Goal: Information Seeking & Learning: Learn about a topic

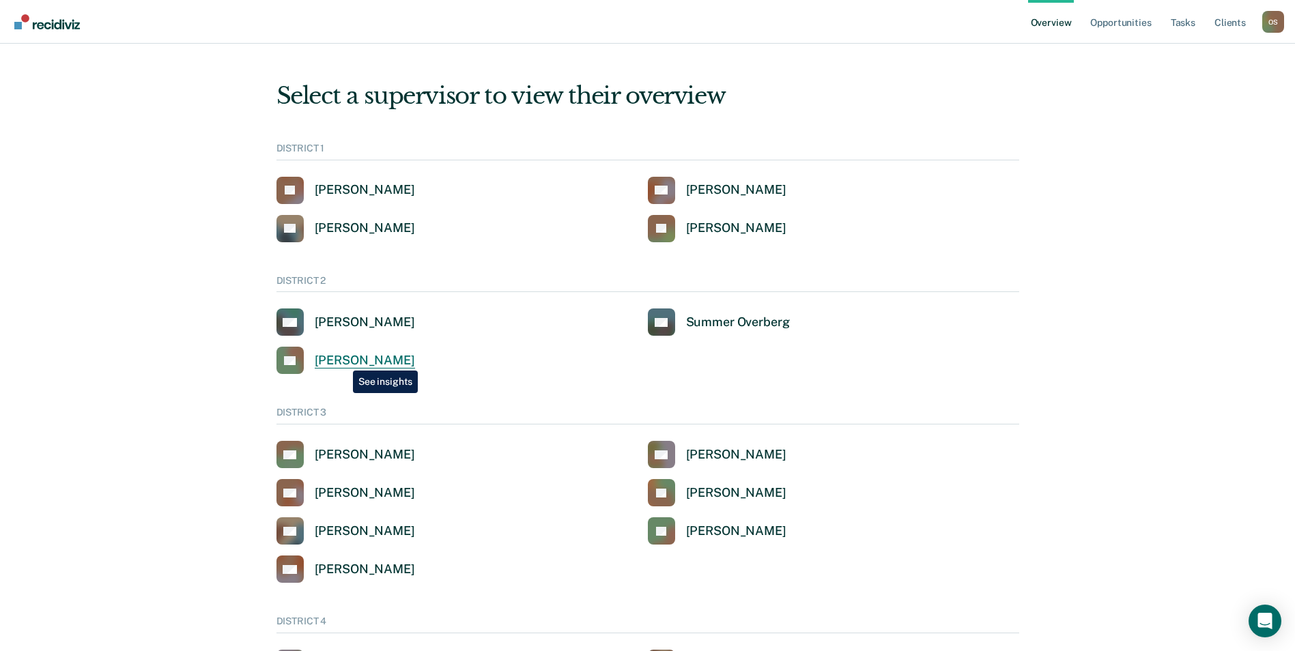
click at [343, 360] on div "[PERSON_NAME]" at bounding box center [365, 361] width 100 height 16
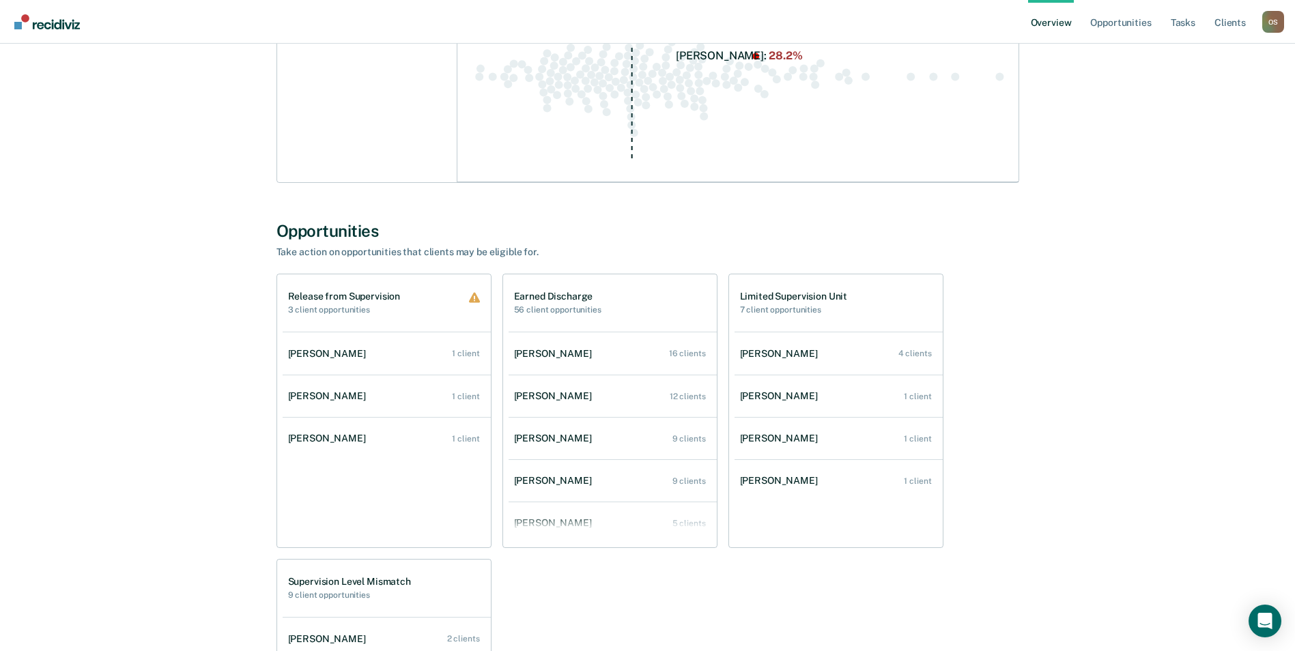
scroll to position [944, 0]
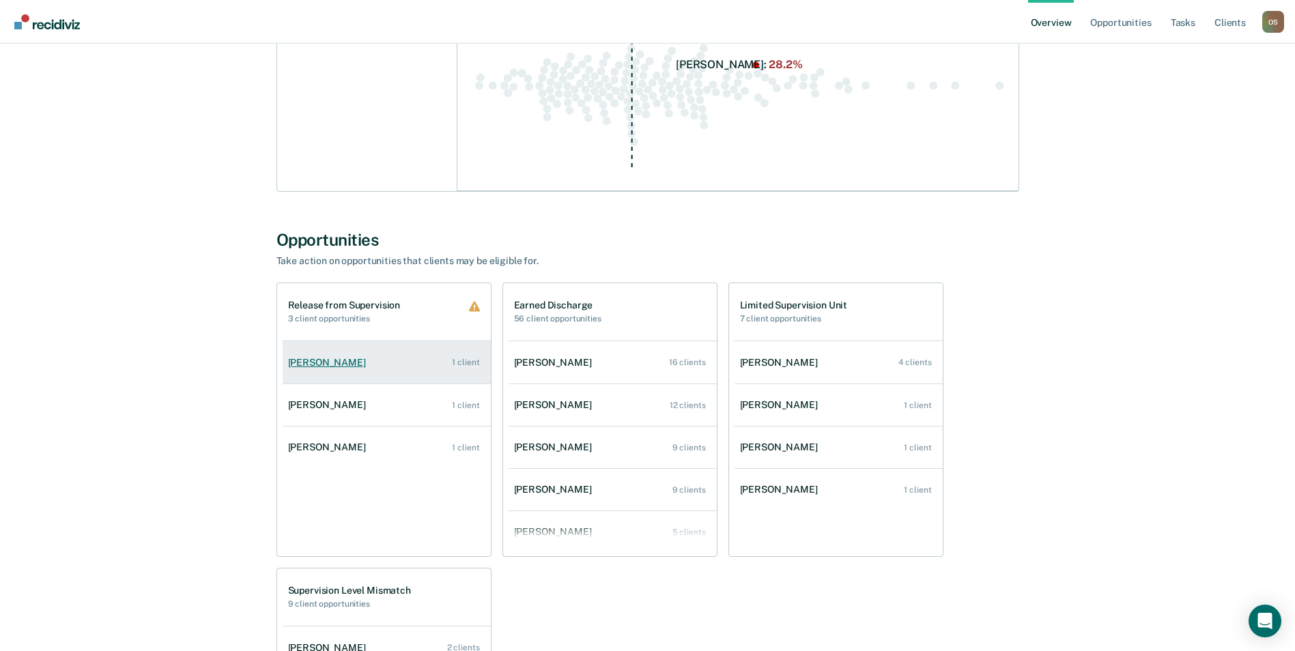
click at [330, 358] on div "[PERSON_NAME]" at bounding box center [329, 363] width 83 height 12
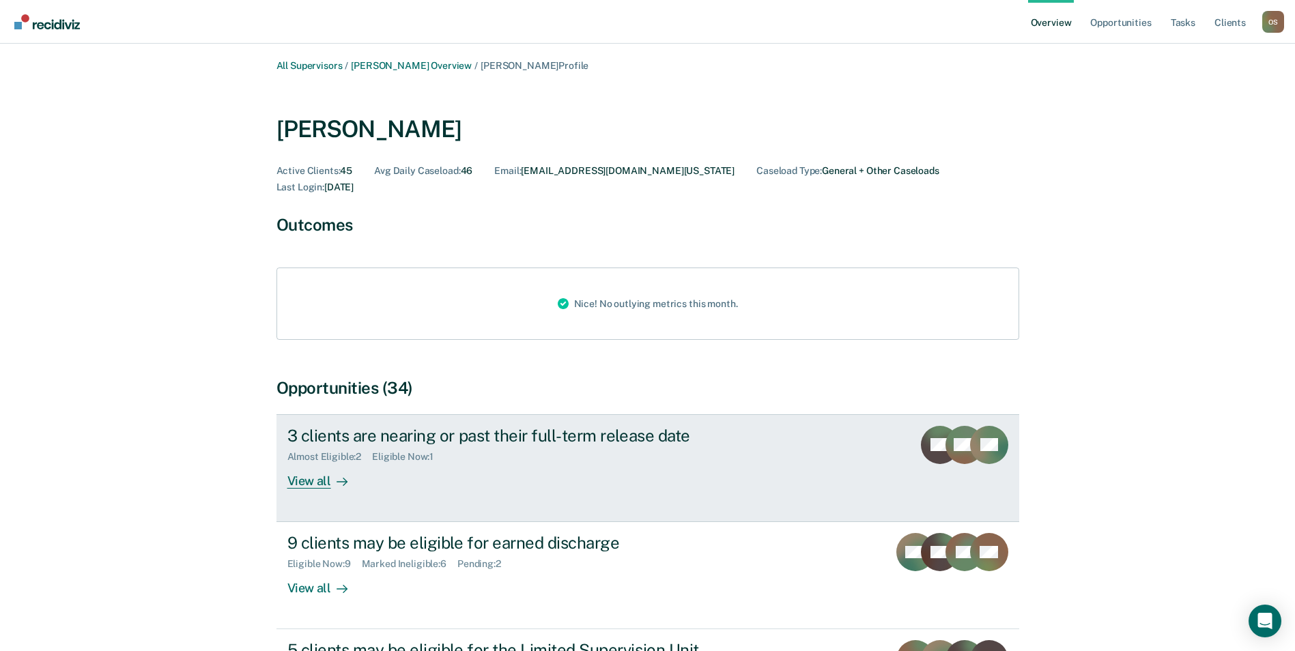
click at [394, 451] on div "Eligible Now : 1" at bounding box center [408, 457] width 72 height 12
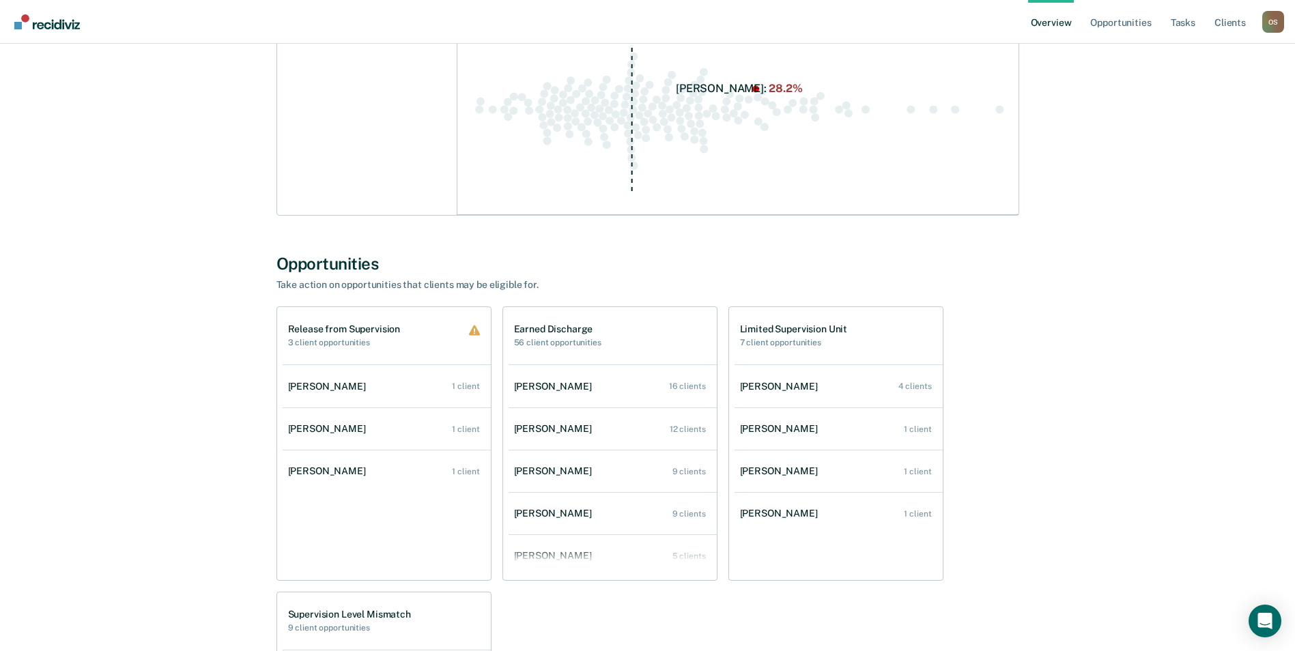
scroll to position [956, 0]
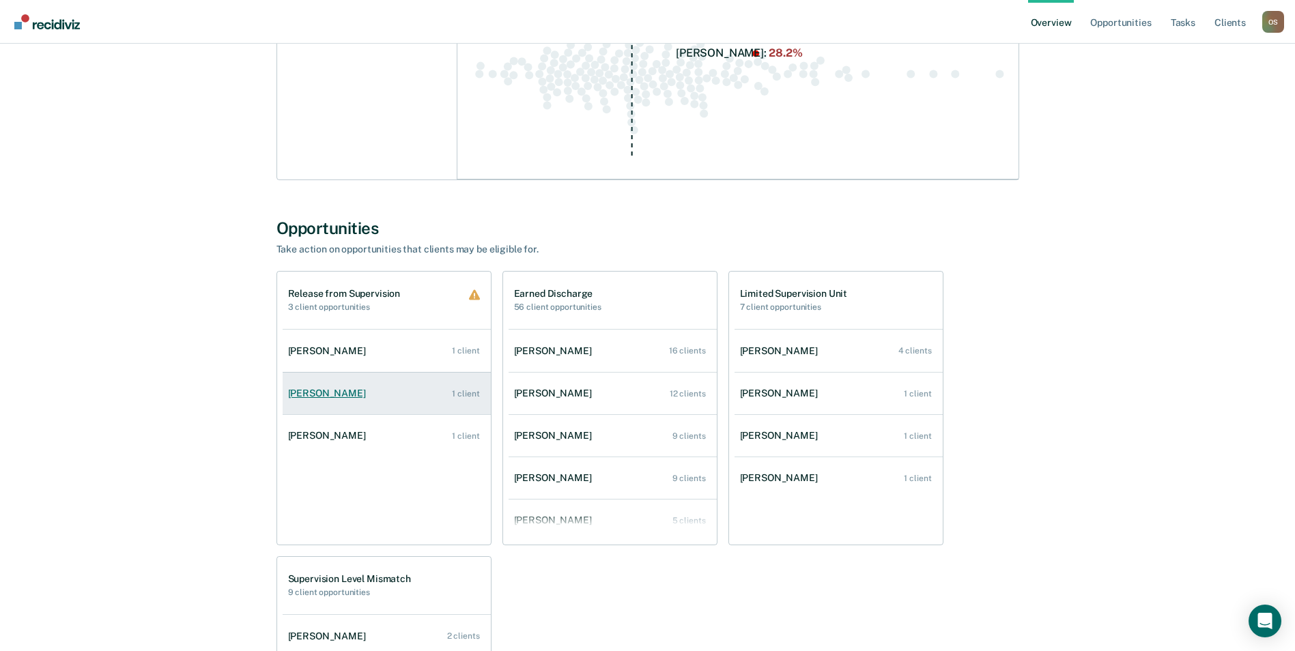
click at [347, 395] on div "[PERSON_NAME]" at bounding box center [329, 394] width 83 height 12
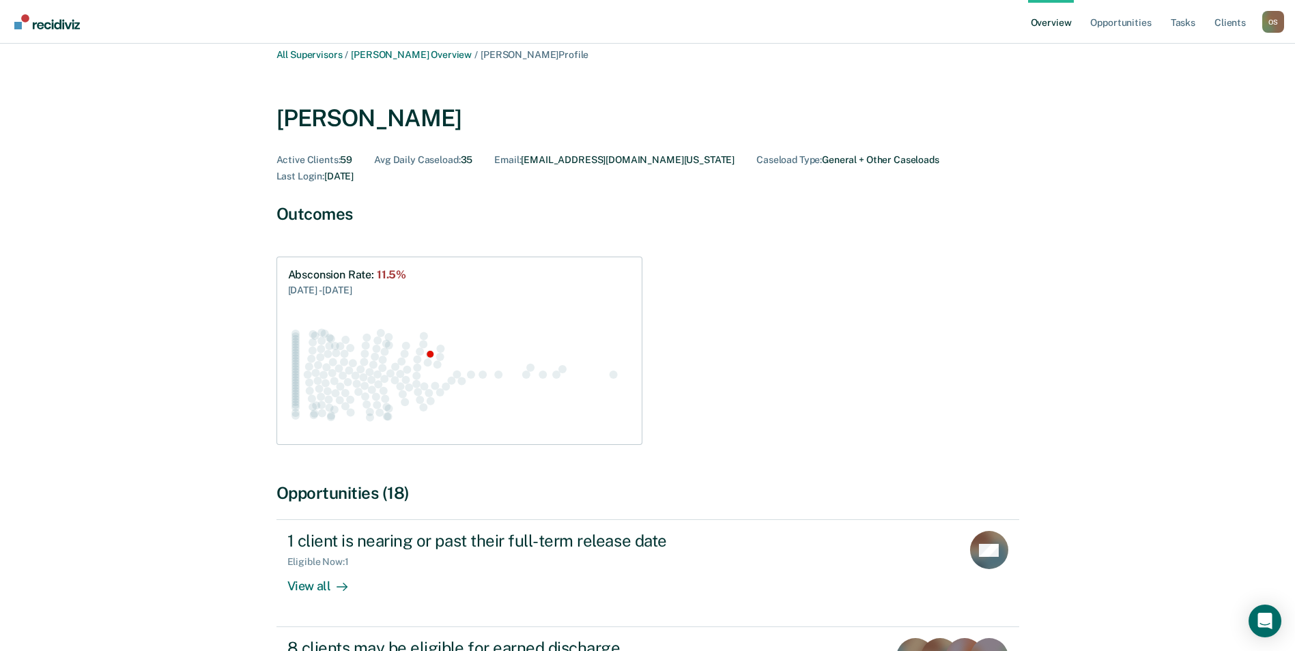
scroll to position [205, 0]
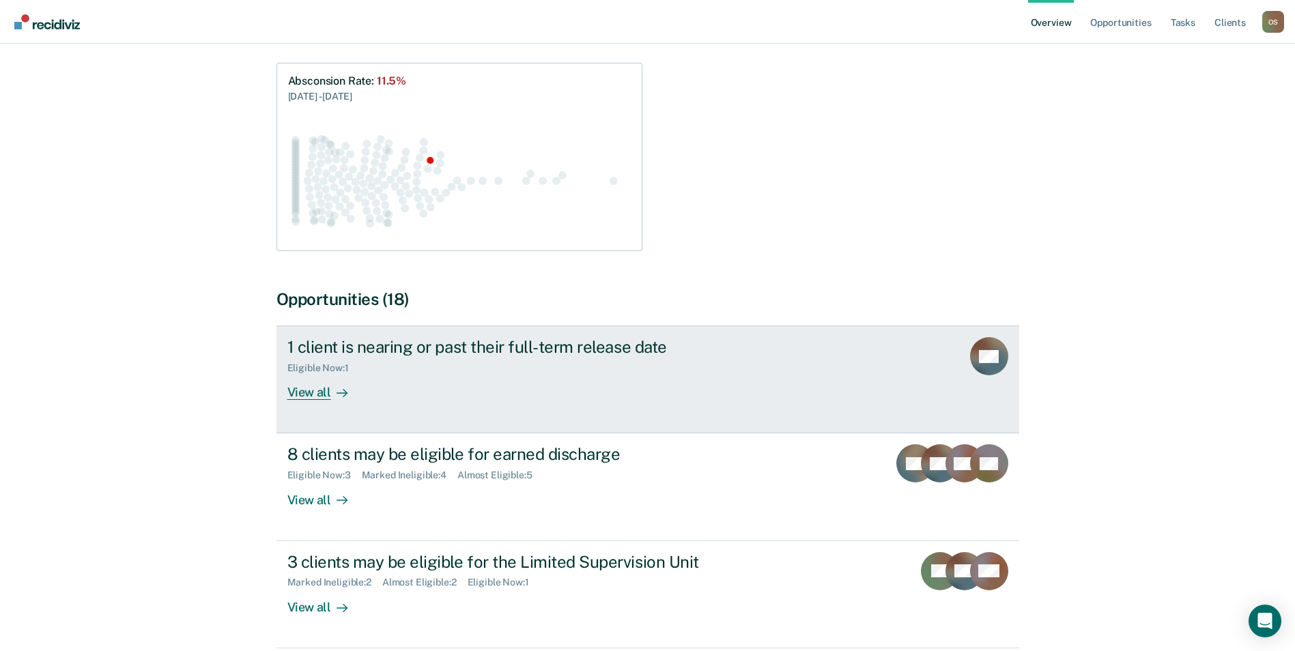
click at [321, 374] on div "View all" at bounding box center [325, 387] width 76 height 27
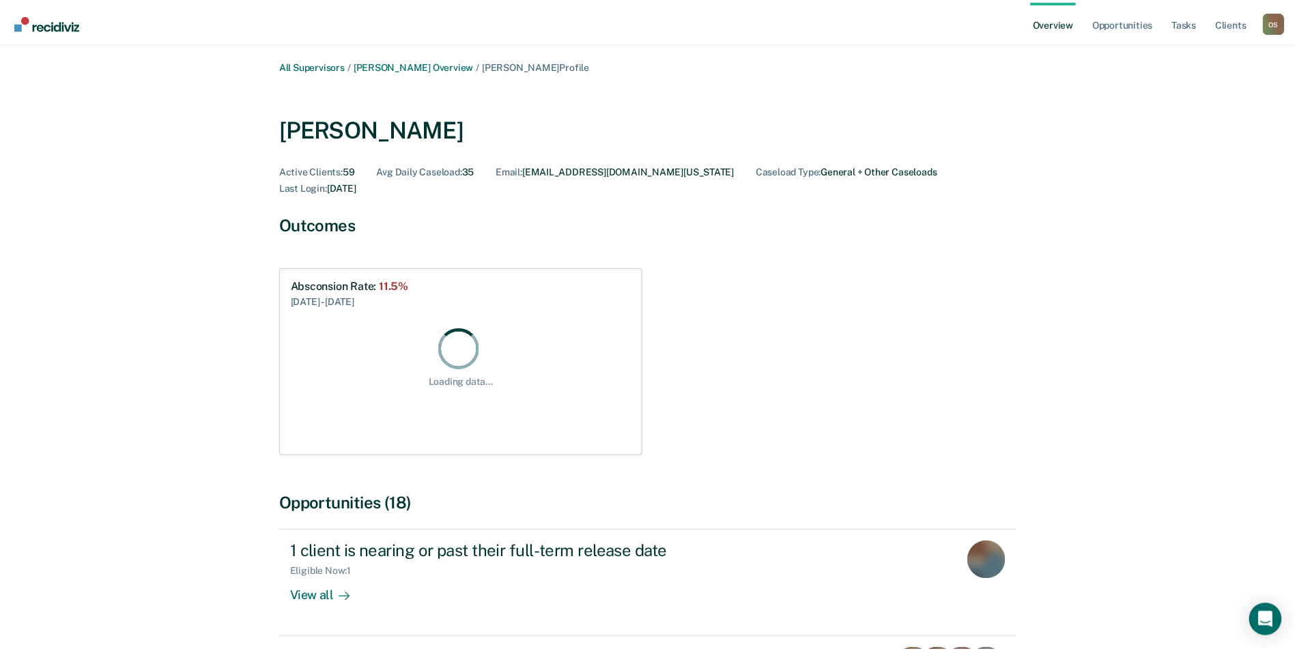
scroll to position [205, 0]
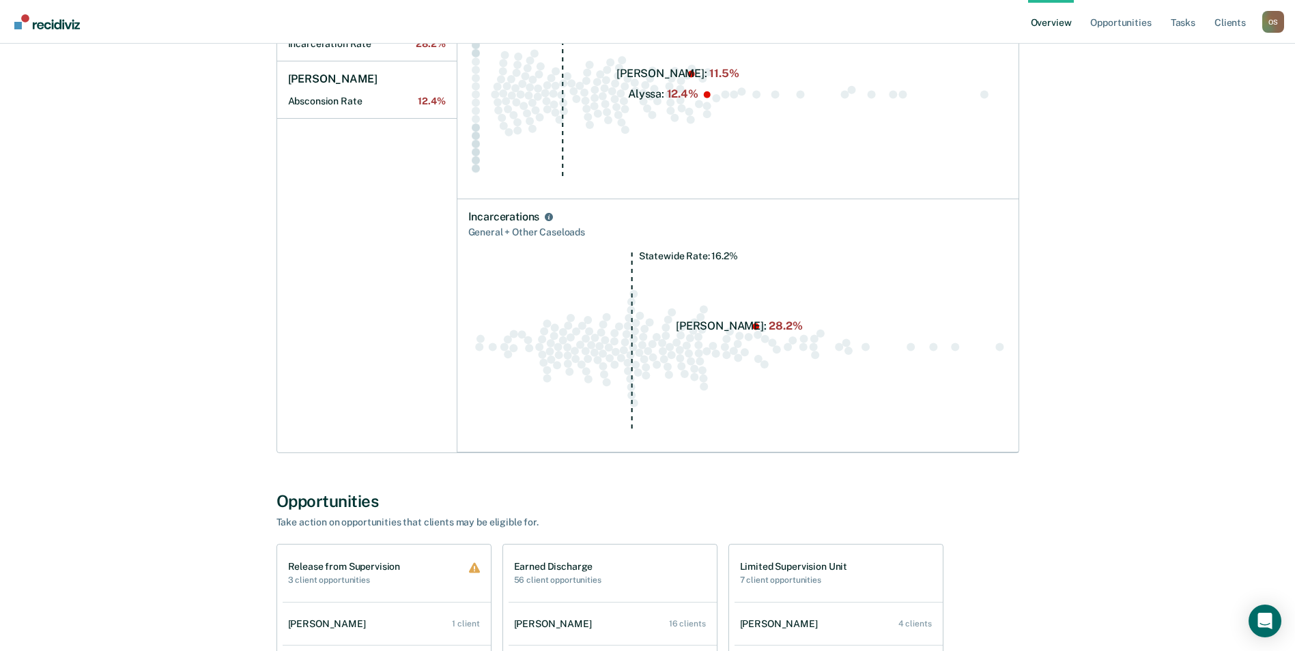
scroll to position [956, 0]
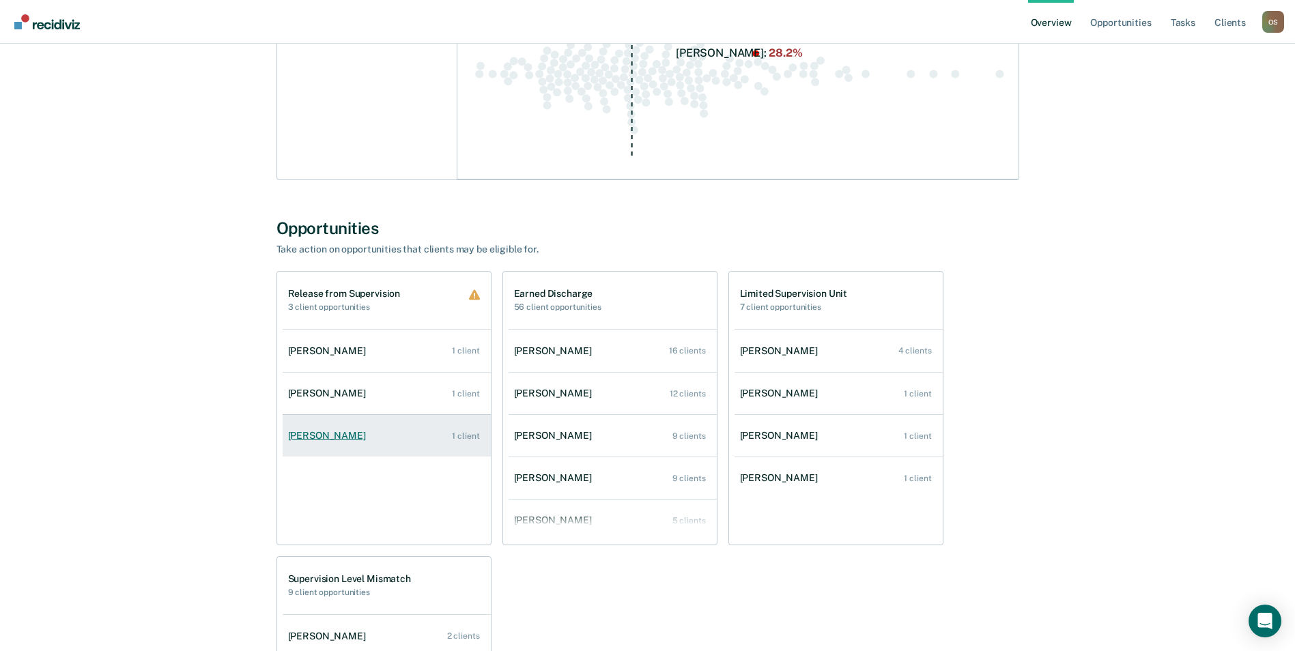
click at [309, 439] on div "[PERSON_NAME]" at bounding box center [329, 436] width 83 height 12
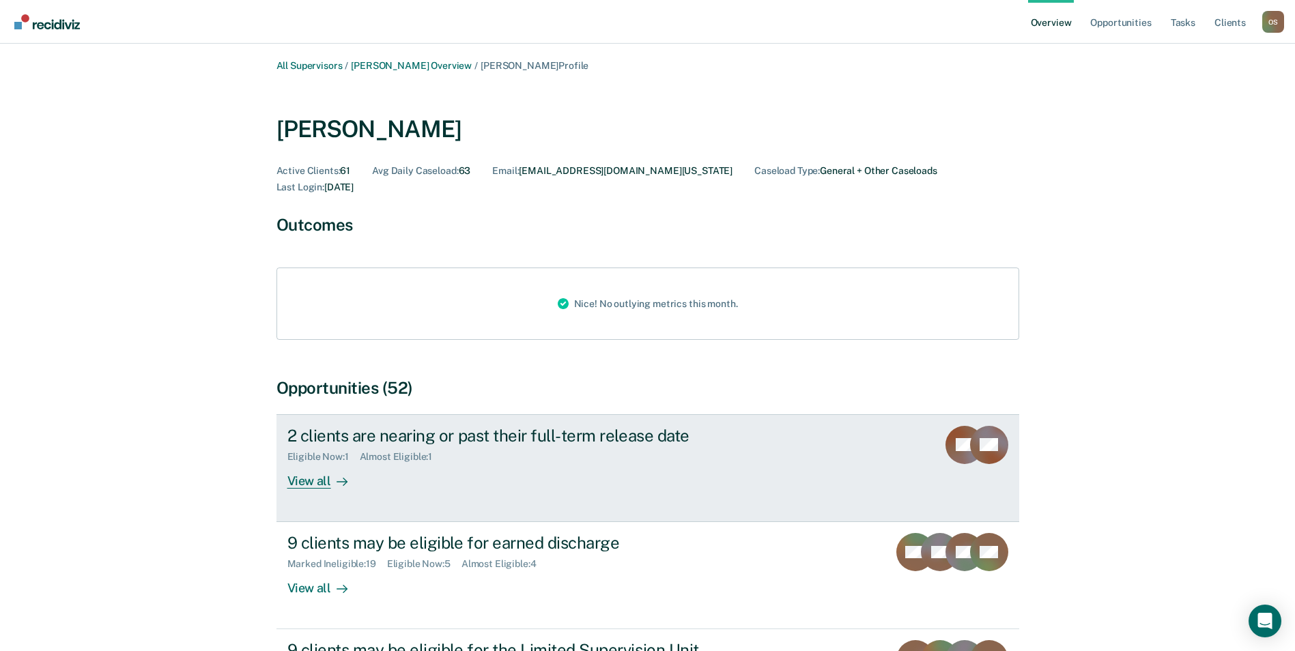
click at [324, 466] on div "View all" at bounding box center [325, 475] width 76 height 27
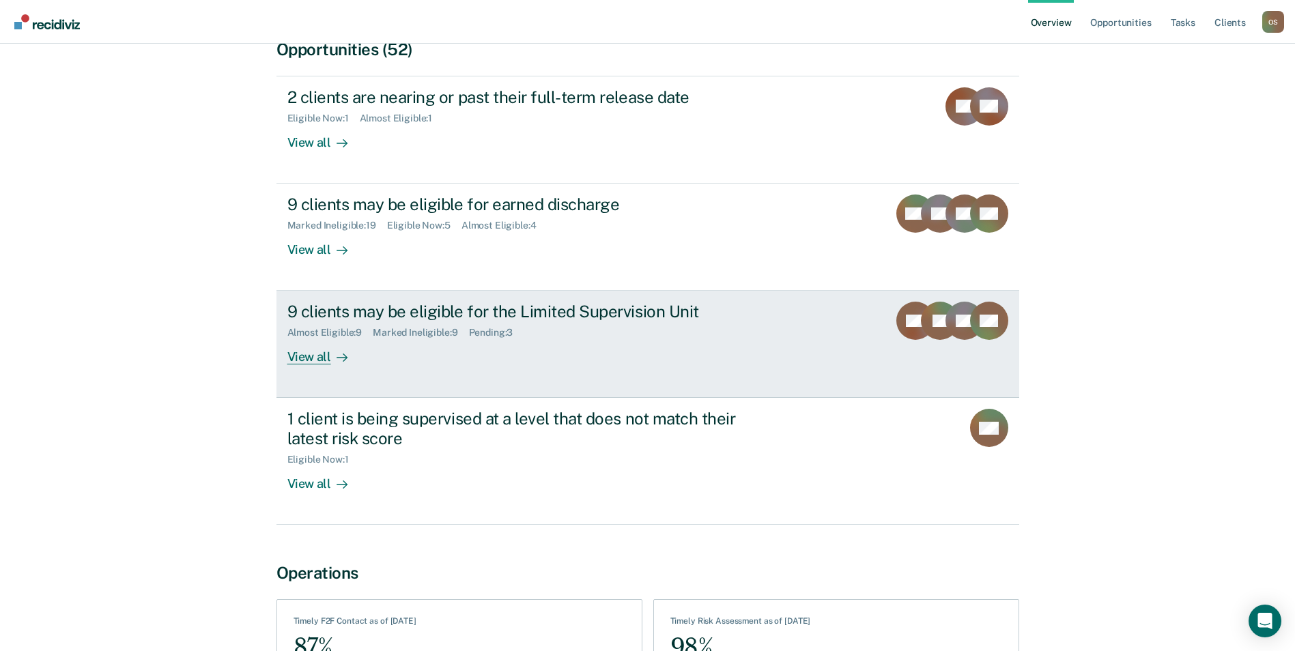
scroll to position [341, 0]
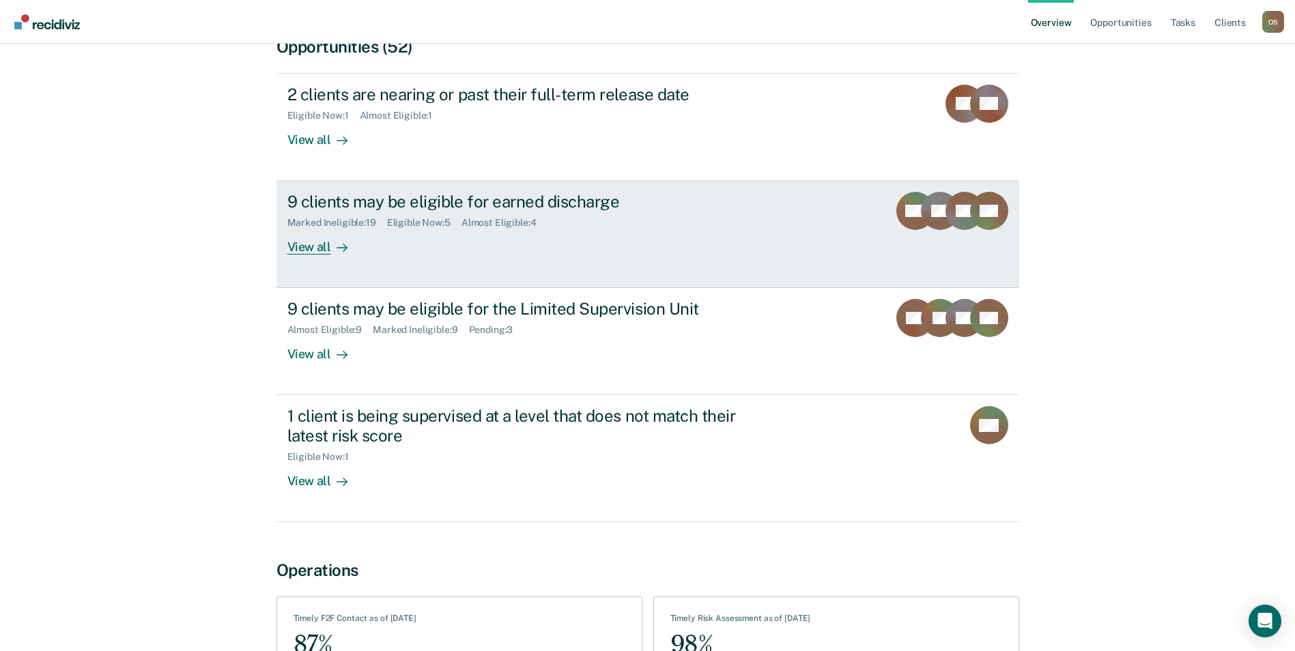
click at [481, 225] on div "9 clients may be eligible for earned discharge Marked Ineligible : 19 Eligible …" at bounding box center [543, 223] width 512 height 63
